Goal: Information Seeking & Learning: Learn about a topic

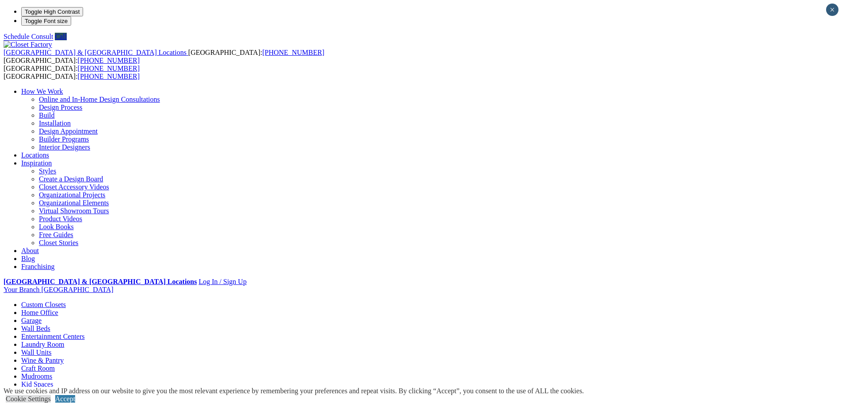
click at [58, 309] on link "Home Office" at bounding box center [39, 313] width 37 height 8
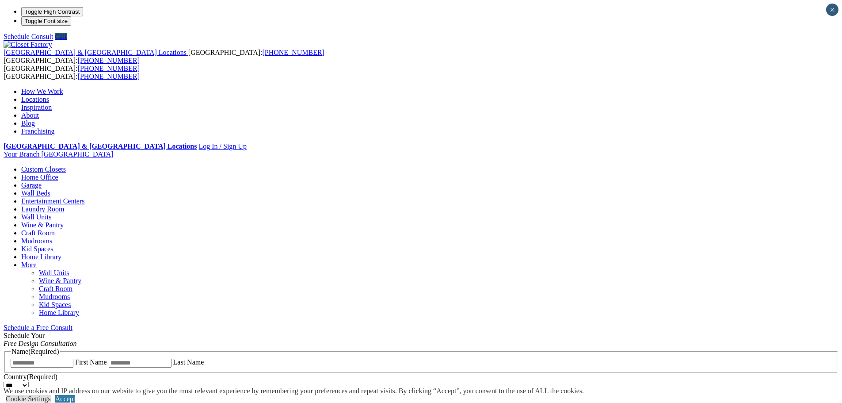
click at [51, 213] on link "Wall Units" at bounding box center [36, 217] width 30 height 8
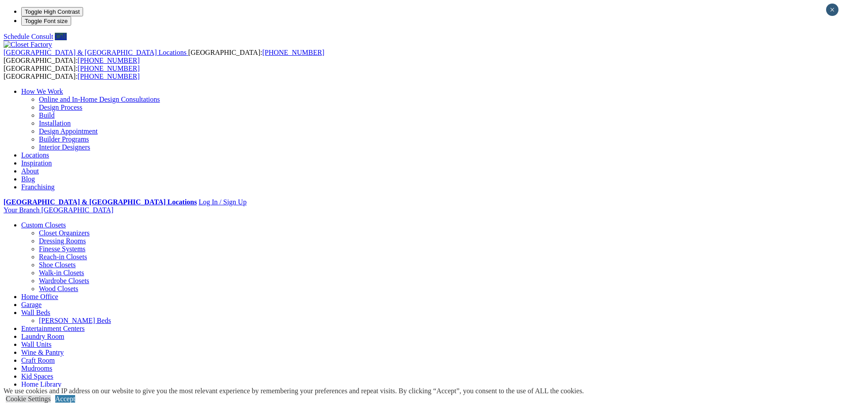
click at [55, 356] on link "Craft Room" at bounding box center [38, 360] width 34 height 8
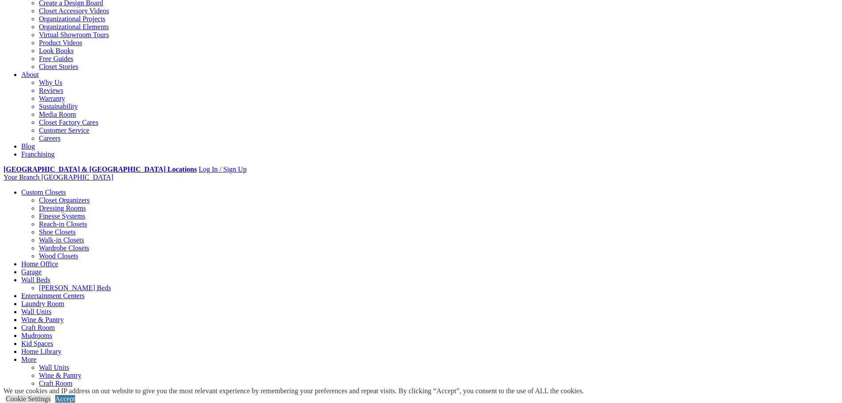
scroll to position [177, 0]
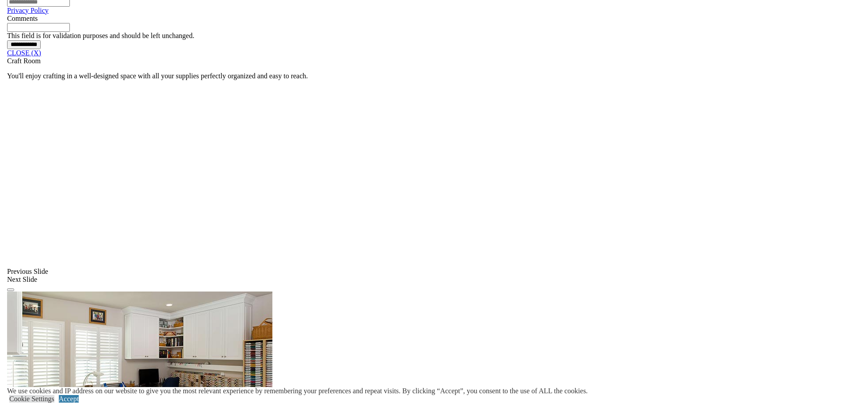
scroll to position [680, 0]
